Goal: Task Accomplishment & Management: Complete application form

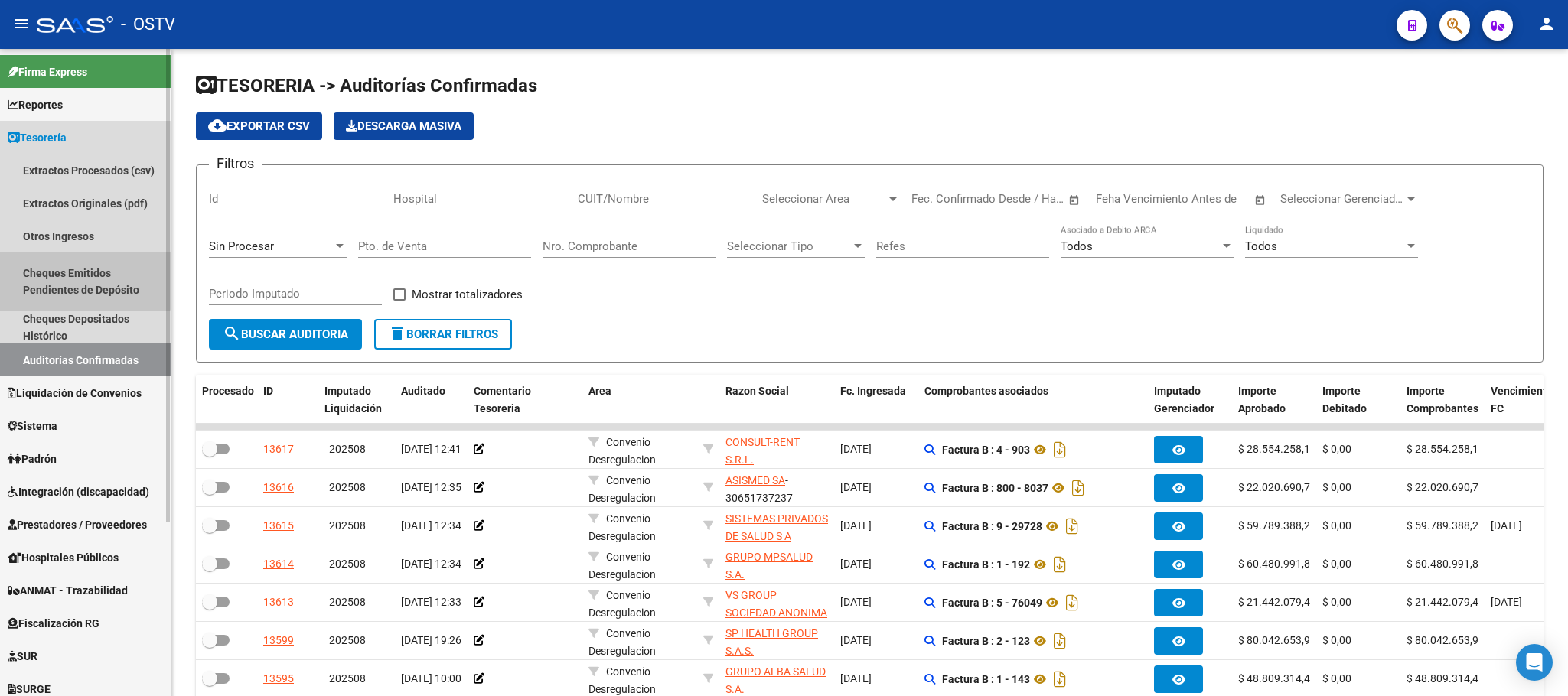
click at [78, 262] on link "Cheques Emitidos Pendientes de Depósito" at bounding box center [85, 282] width 171 height 58
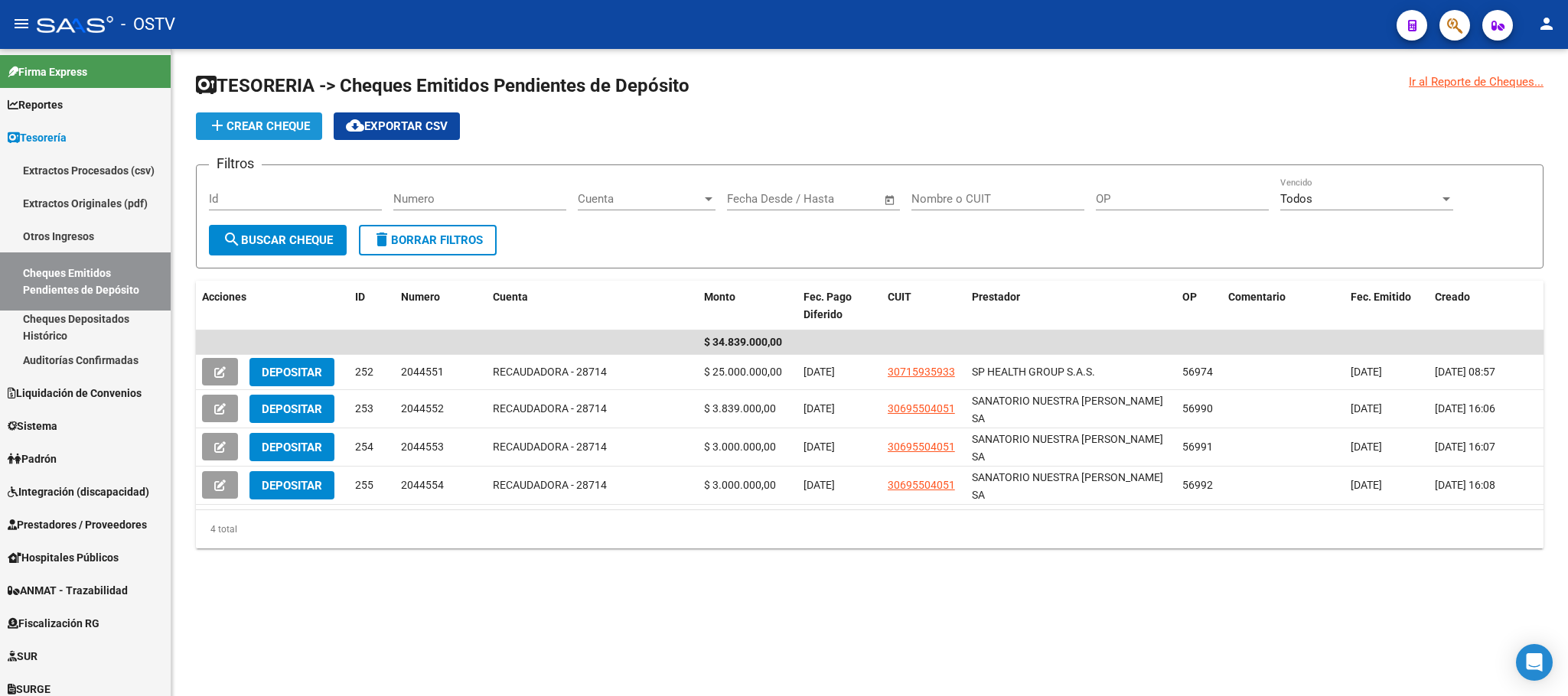
click at [264, 117] on button "add Crear Cheque" at bounding box center [259, 127] width 126 height 28
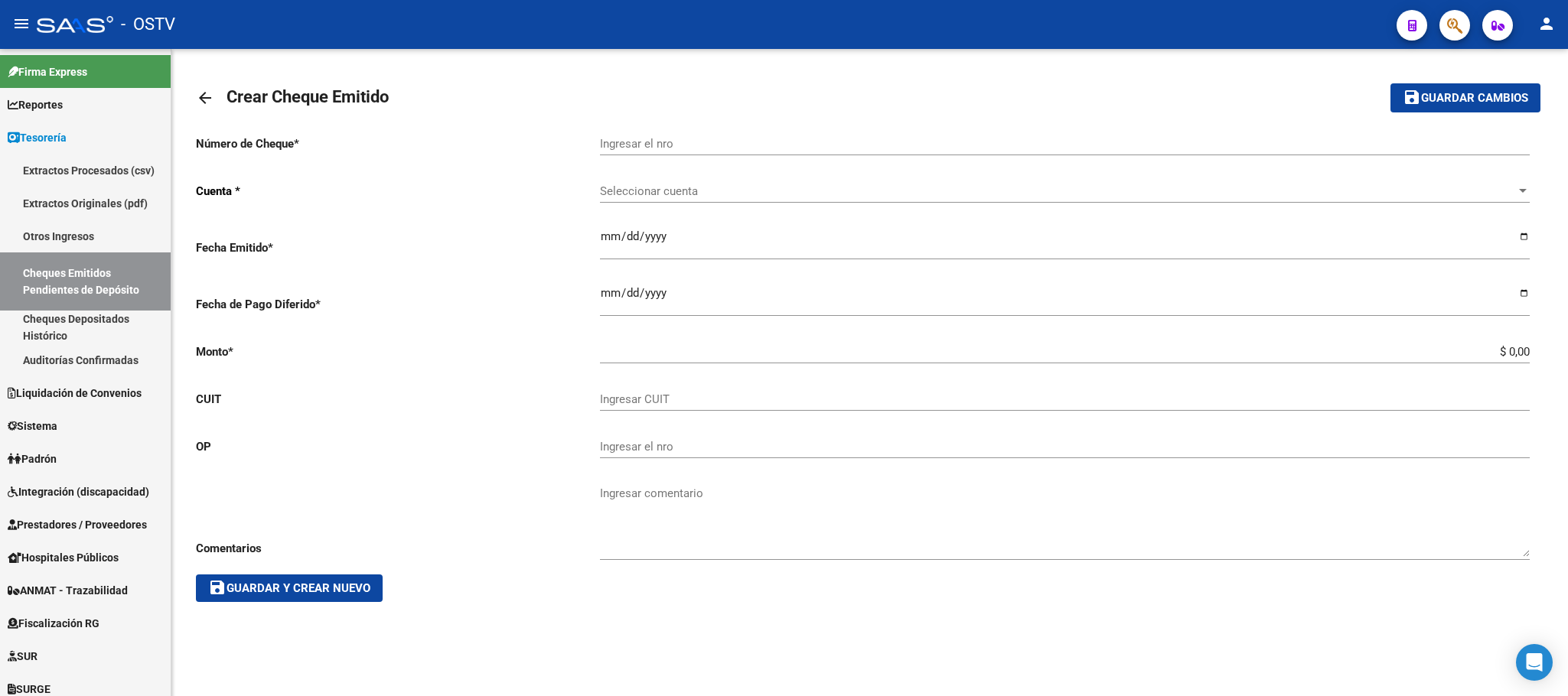
click at [621, 143] on input "Ingresar el nro" at bounding box center [1065, 144] width 930 height 14
type input "2044555"
click at [615, 185] on span "Seleccionar cuenta" at bounding box center [1057, 191] width 916 height 14
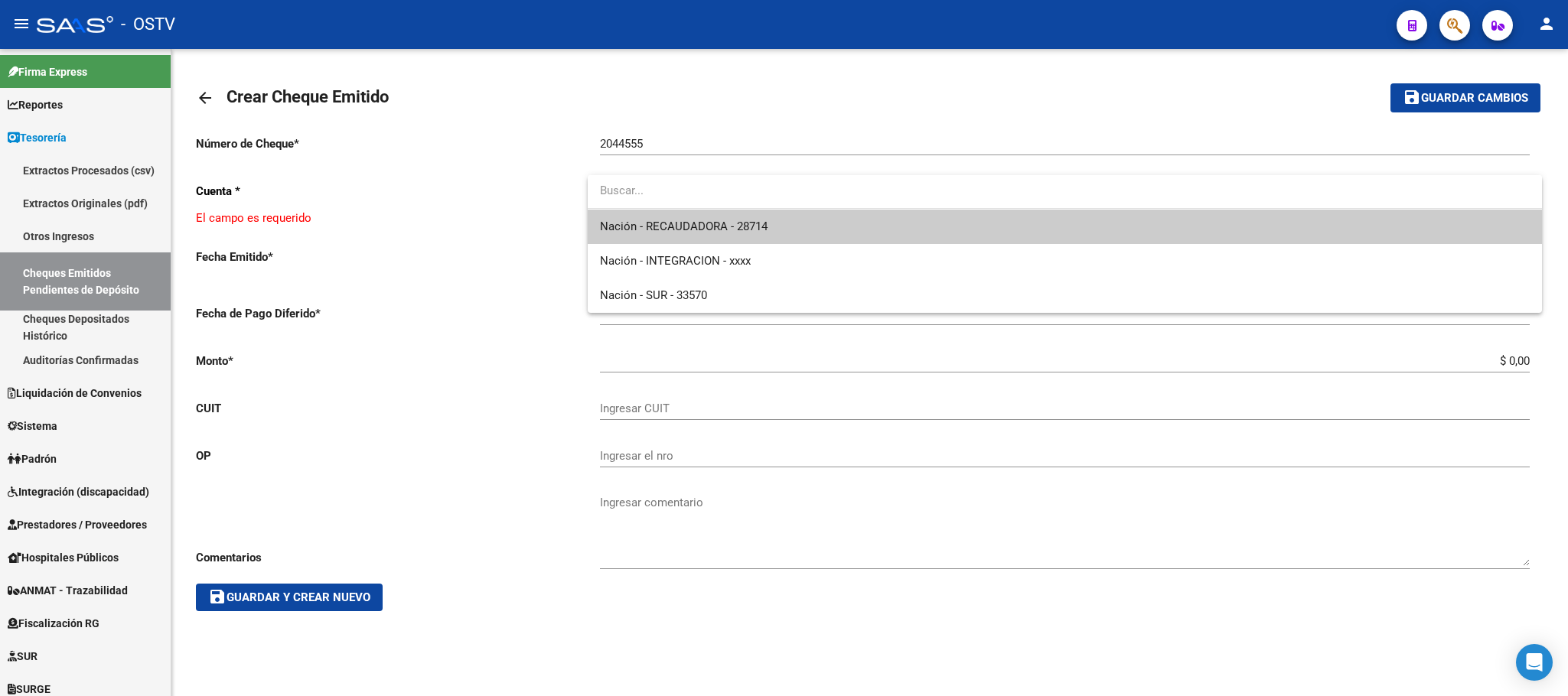
click at [654, 236] on span "Nación - RECAUDADORA - 28714" at bounding box center [1065, 227] width 930 height 35
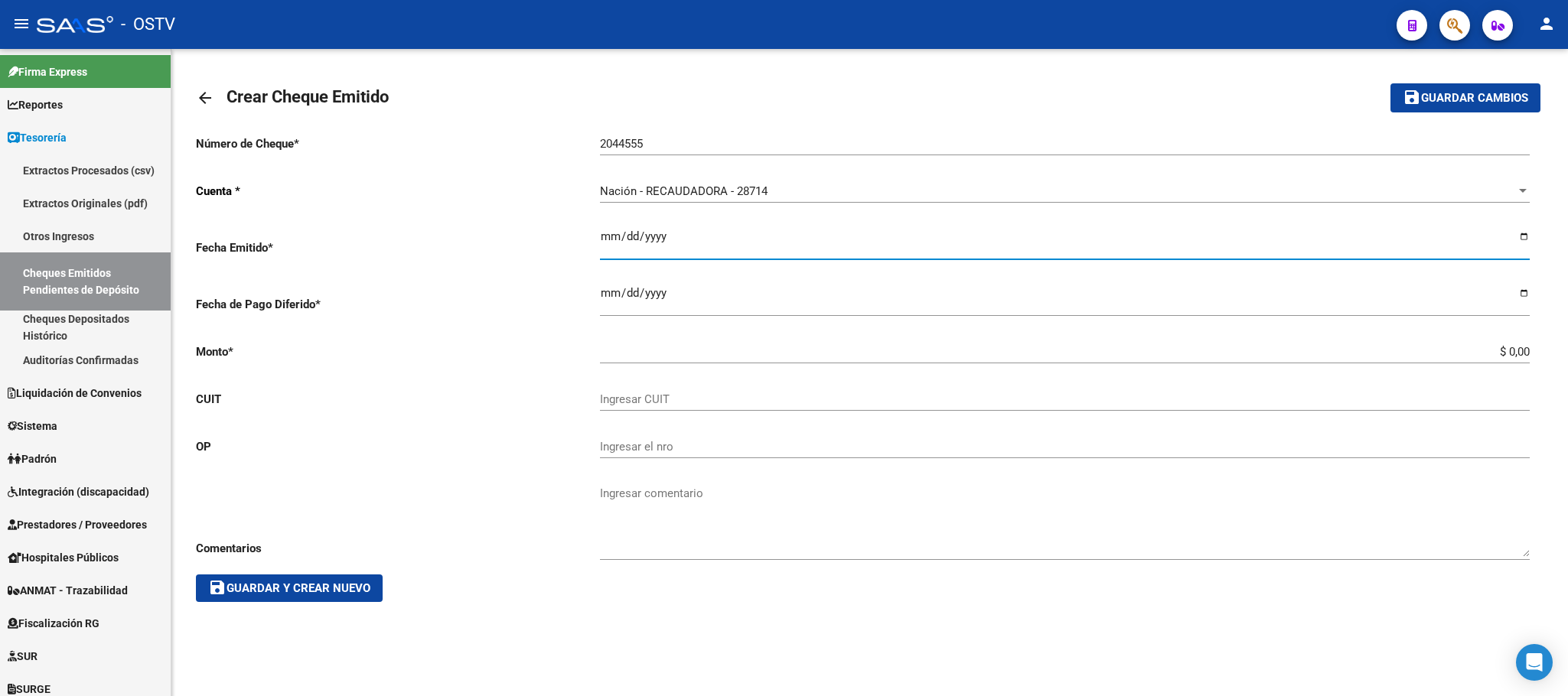
click at [668, 237] on input "Ingresar la fecha" at bounding box center [1065, 243] width 930 height 24
click at [1520, 239] on input "Ingresar la fecha" at bounding box center [1065, 243] width 930 height 24
type input "[DATE]"
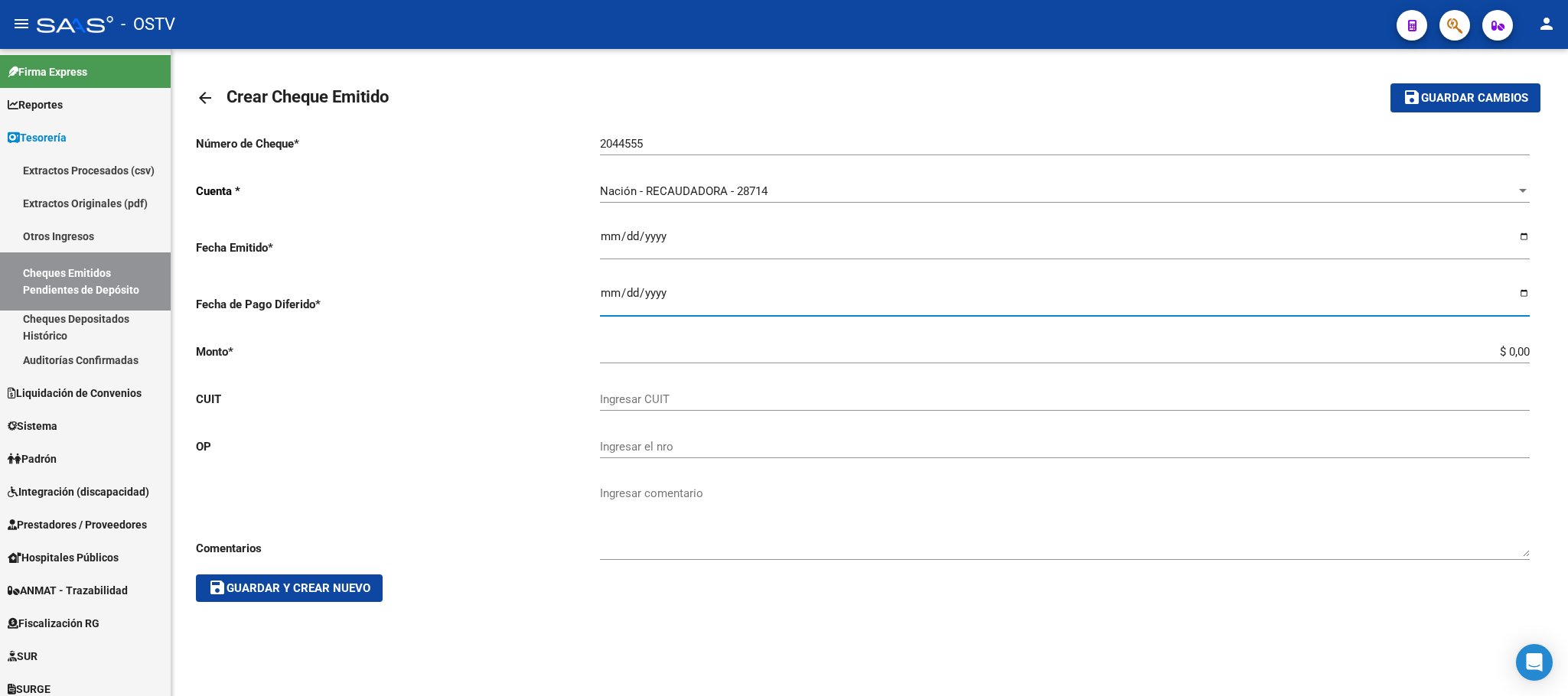
click at [1522, 291] on input "Ingresar la fecha" at bounding box center [1065, 299] width 930 height 24
type input "[DATE]"
click at [1488, 355] on input "$ 0,00" at bounding box center [1065, 352] width 930 height 14
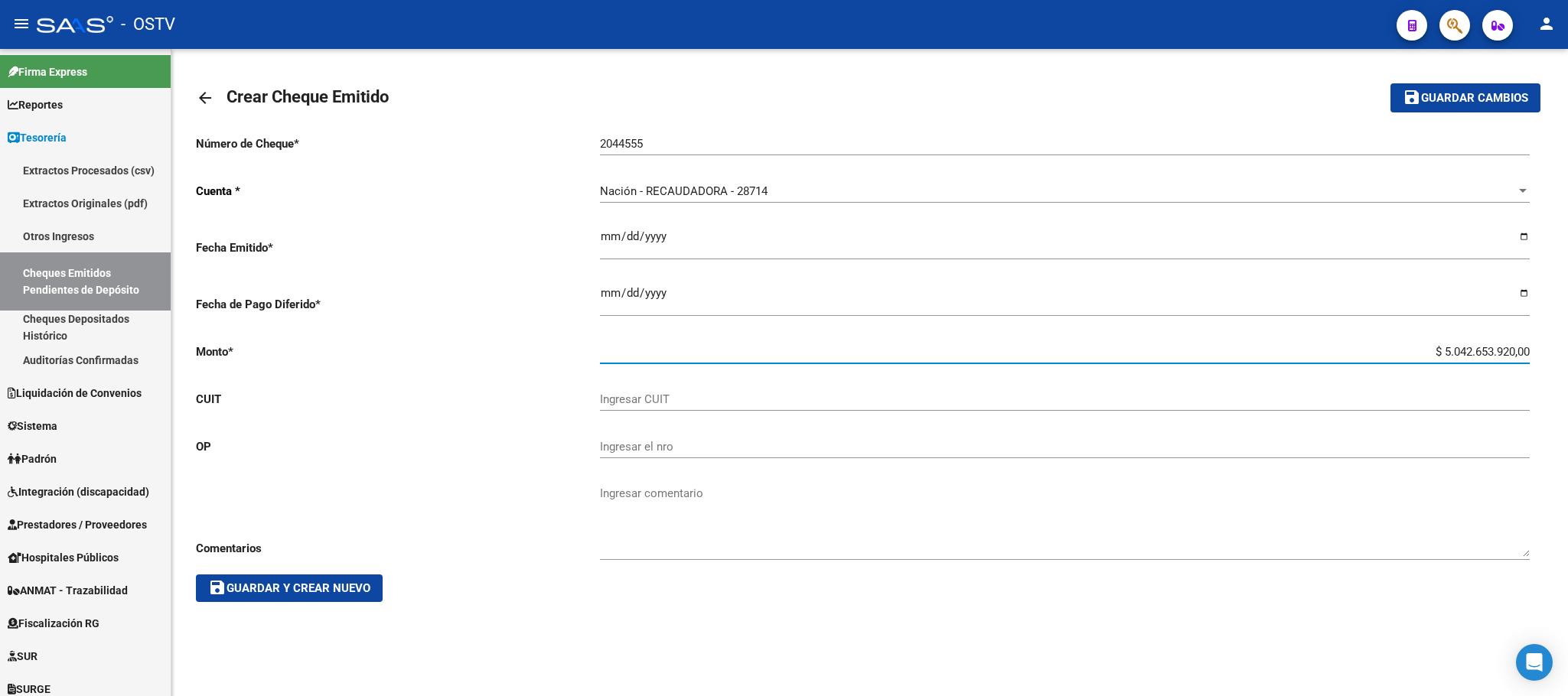
drag, startPoint x: 1526, startPoint y: 349, endPoint x: 1318, endPoint y: 352, distance: 208.0
click at [1318, 352] on input "$ 5.042.653.920,00" at bounding box center [1065, 352] width 930 height 14
type input "$ 25.042.653,90"
click at [632, 383] on div "Ingresar CUIT" at bounding box center [1065, 394] width 930 height 33
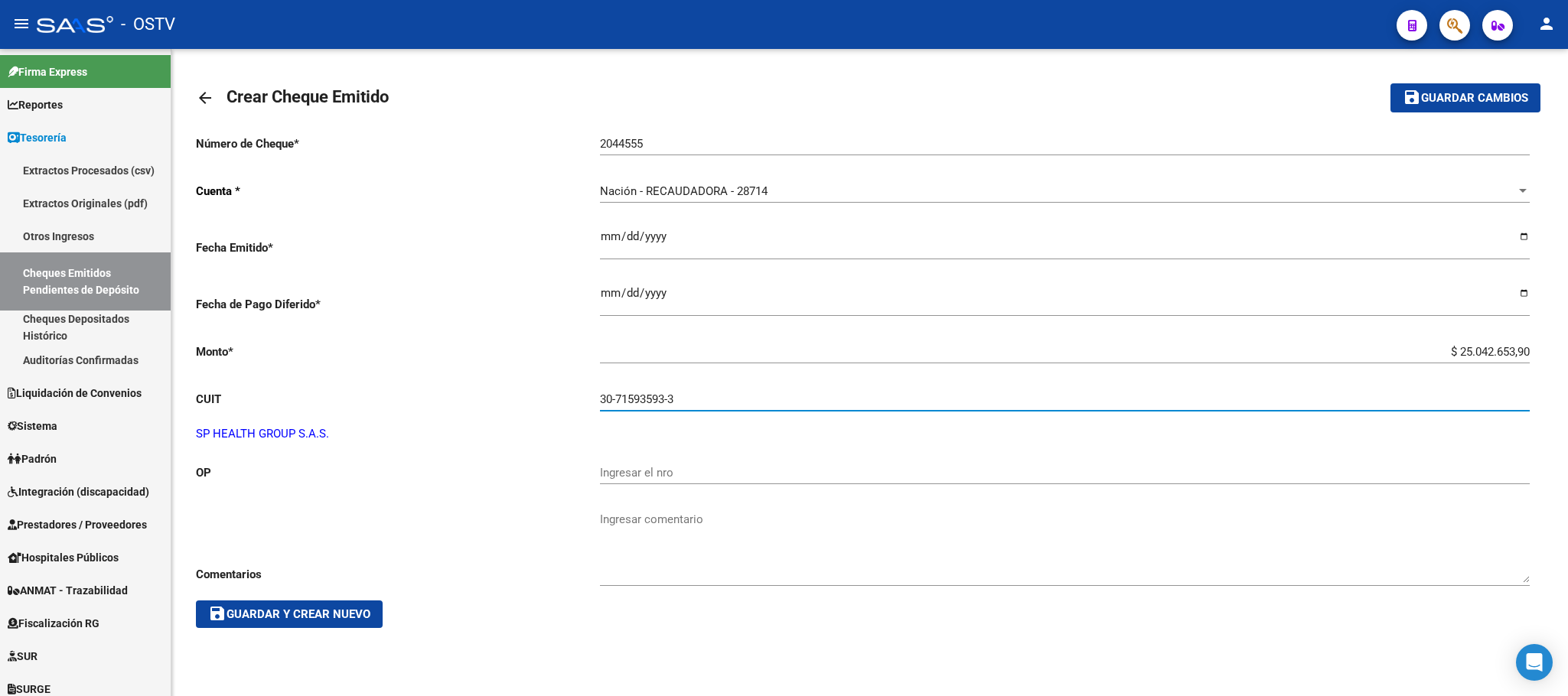
type input "30-71593593-3"
click at [648, 471] on input "Ingresar el nro" at bounding box center [1065, 472] width 930 height 14
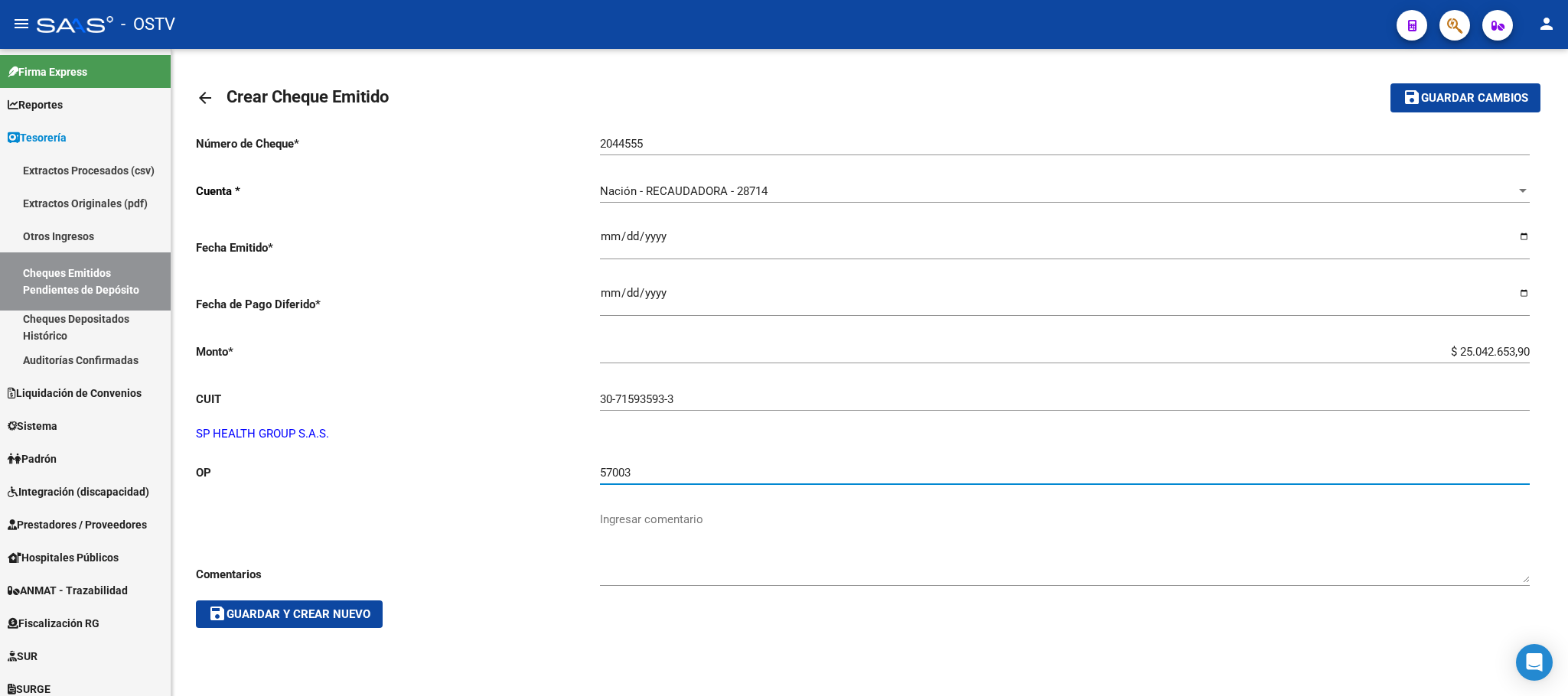
type input "57003"
click at [303, 615] on span "save Guardar y Crear Nuevo" at bounding box center [289, 614] width 162 height 14
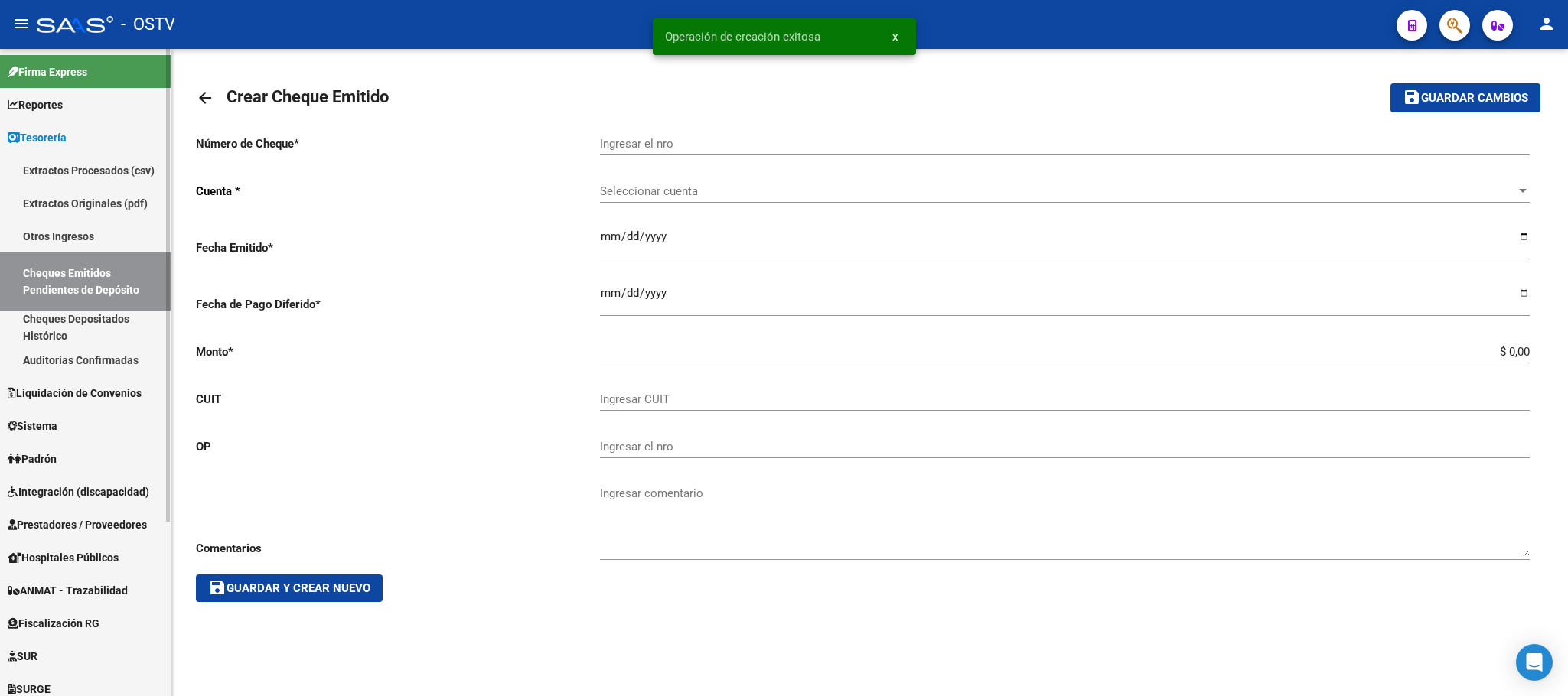
click at [78, 278] on link "Cheques Emitidos Pendientes de Depósito" at bounding box center [85, 282] width 171 height 58
